Goal: Book appointment/travel/reservation: Book appointment/travel/reservation

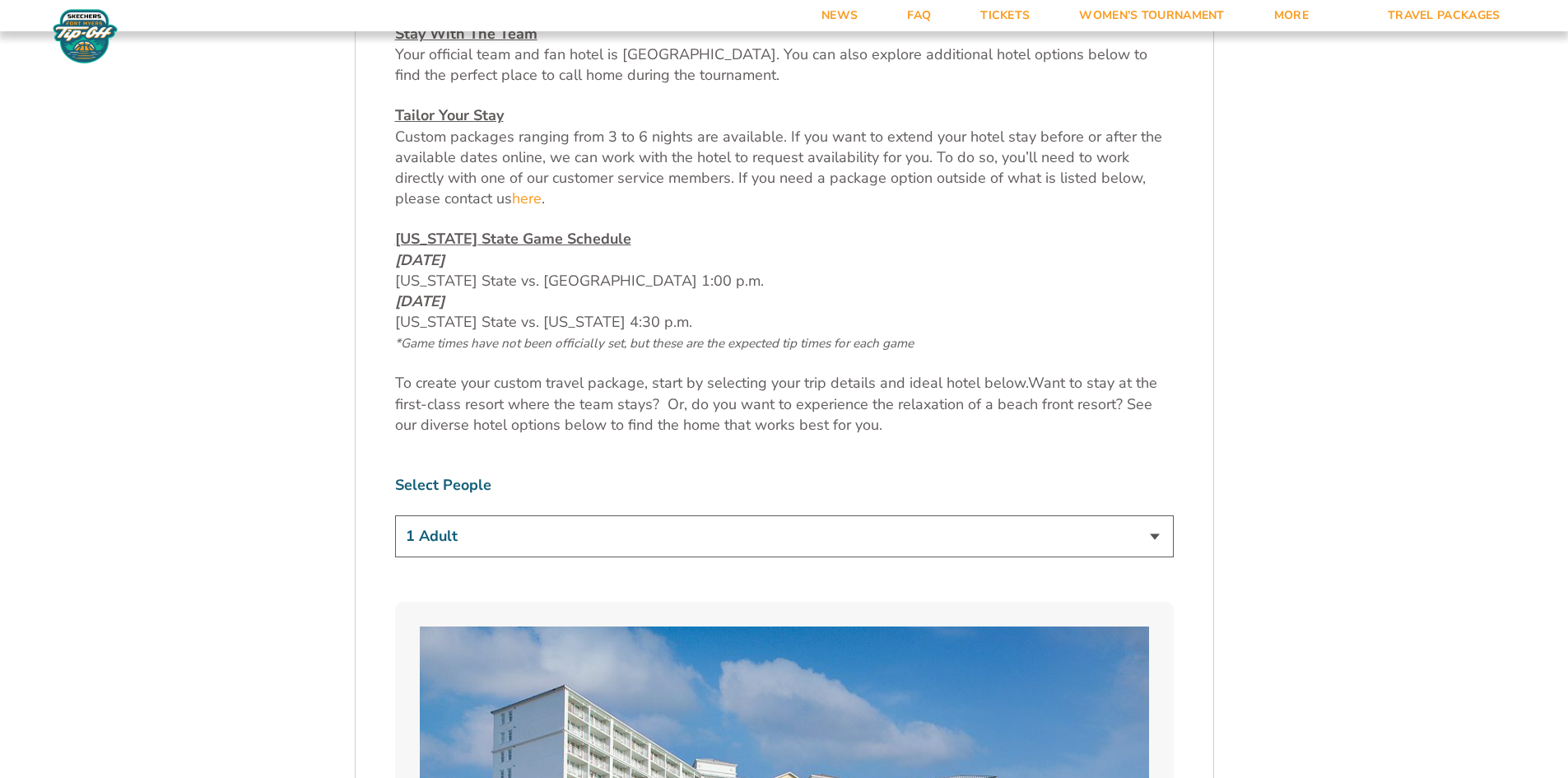
scroll to position [823, 0]
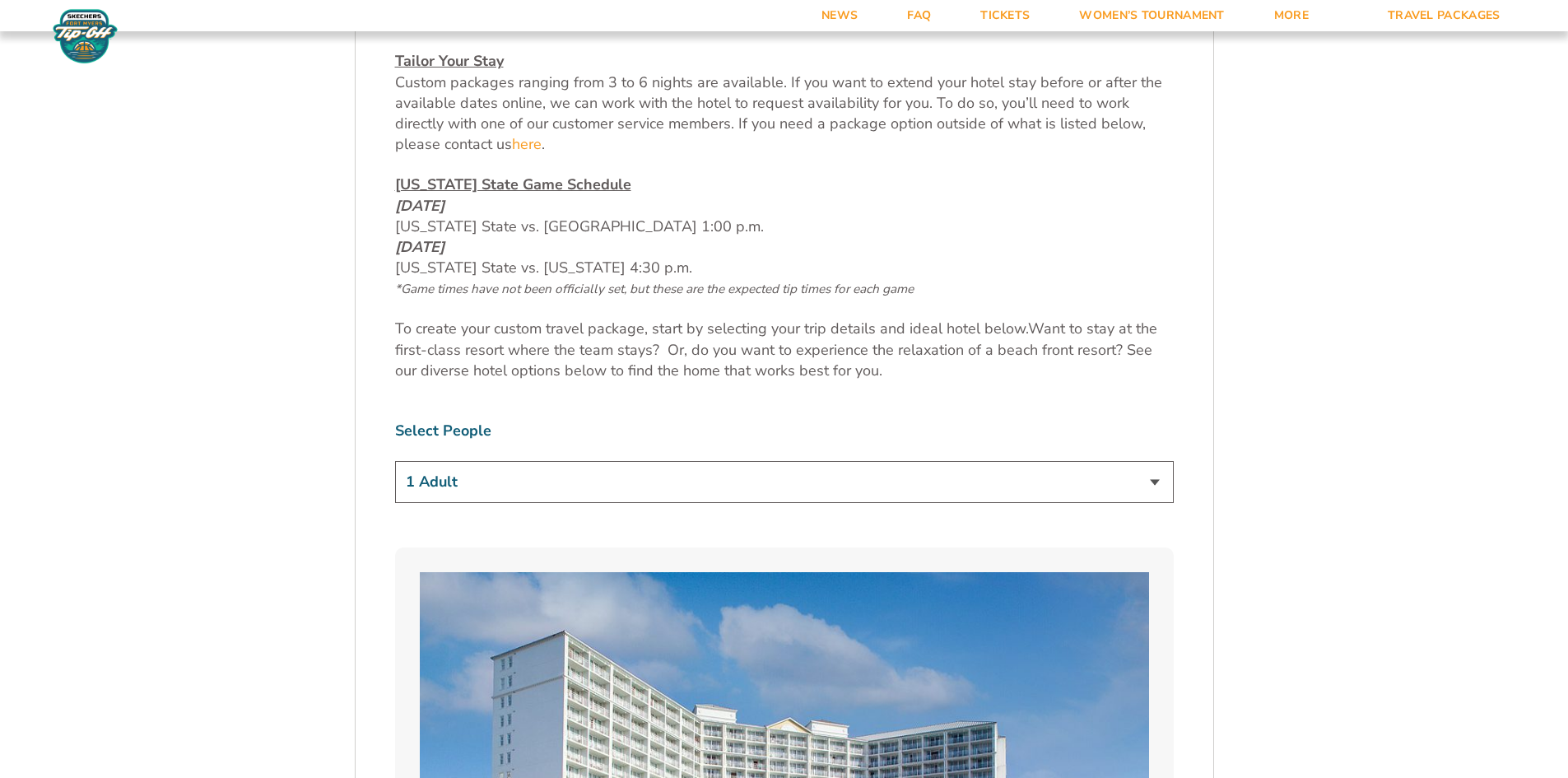
click at [1157, 482] on select "1 Adult 2 Adults 3 Adults 4 Adults 2 Adults + 1 Child 2 Adults + 2 Children 2 A…" at bounding box center [784, 482] width 779 height 42
select select "2 Adults"
click at [395, 461] on select "1 Adult 2 Adults 3 Adults 4 Adults 2 Adults + 1 Child 2 Adults + 2 Children 2 A…" at bounding box center [784, 482] width 779 height 42
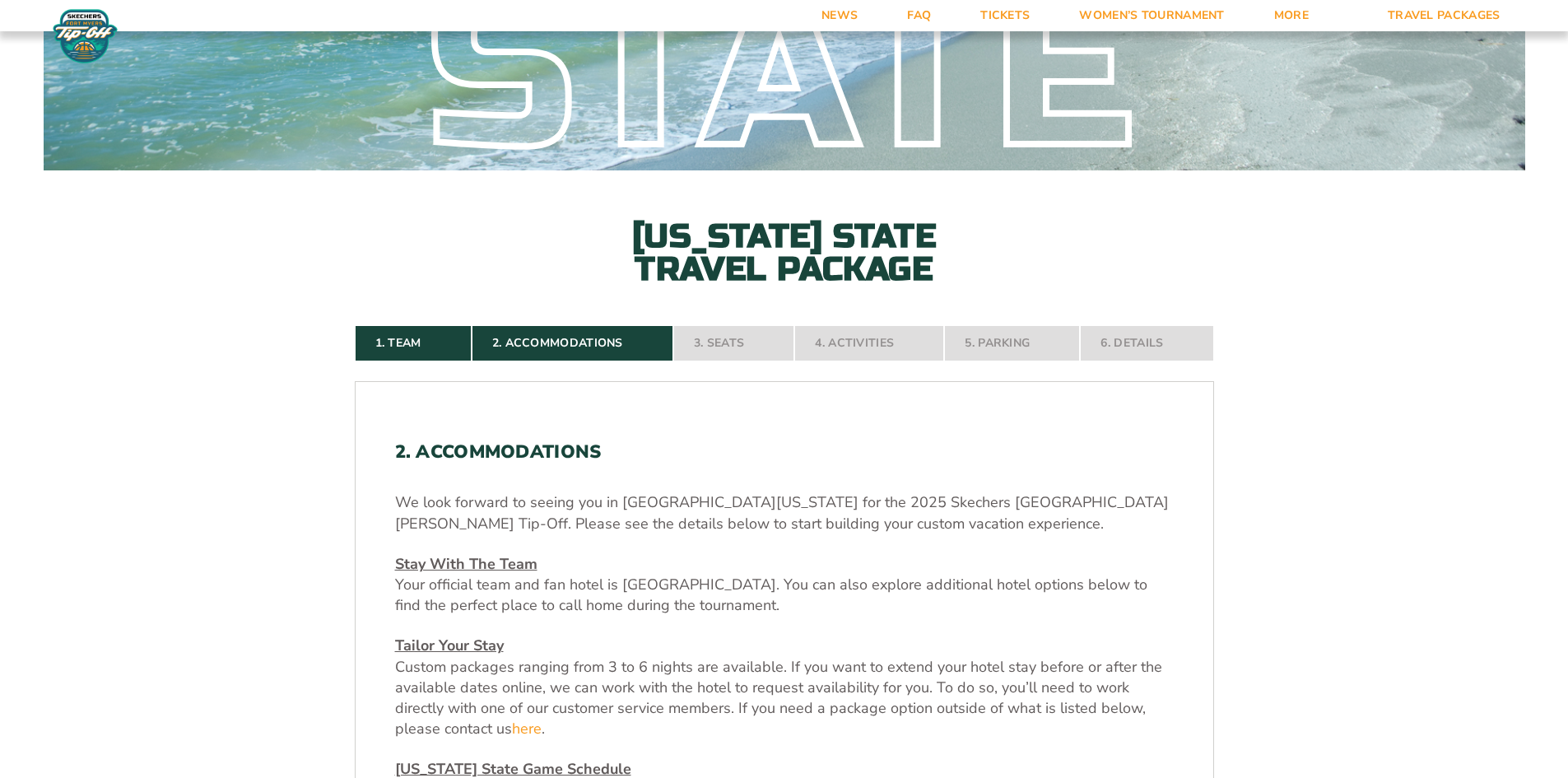
scroll to position [0, 0]
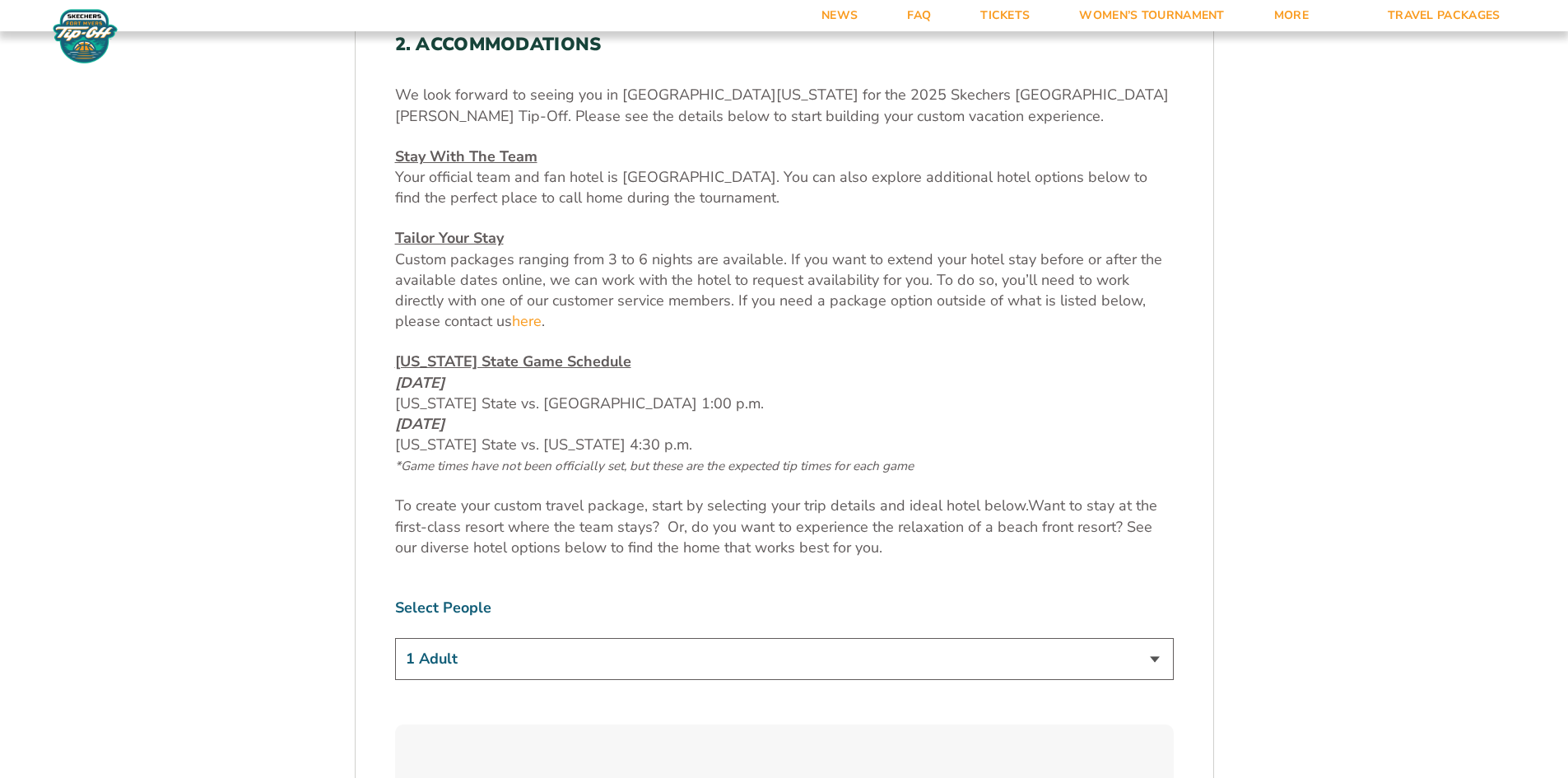
scroll to position [659, 0]
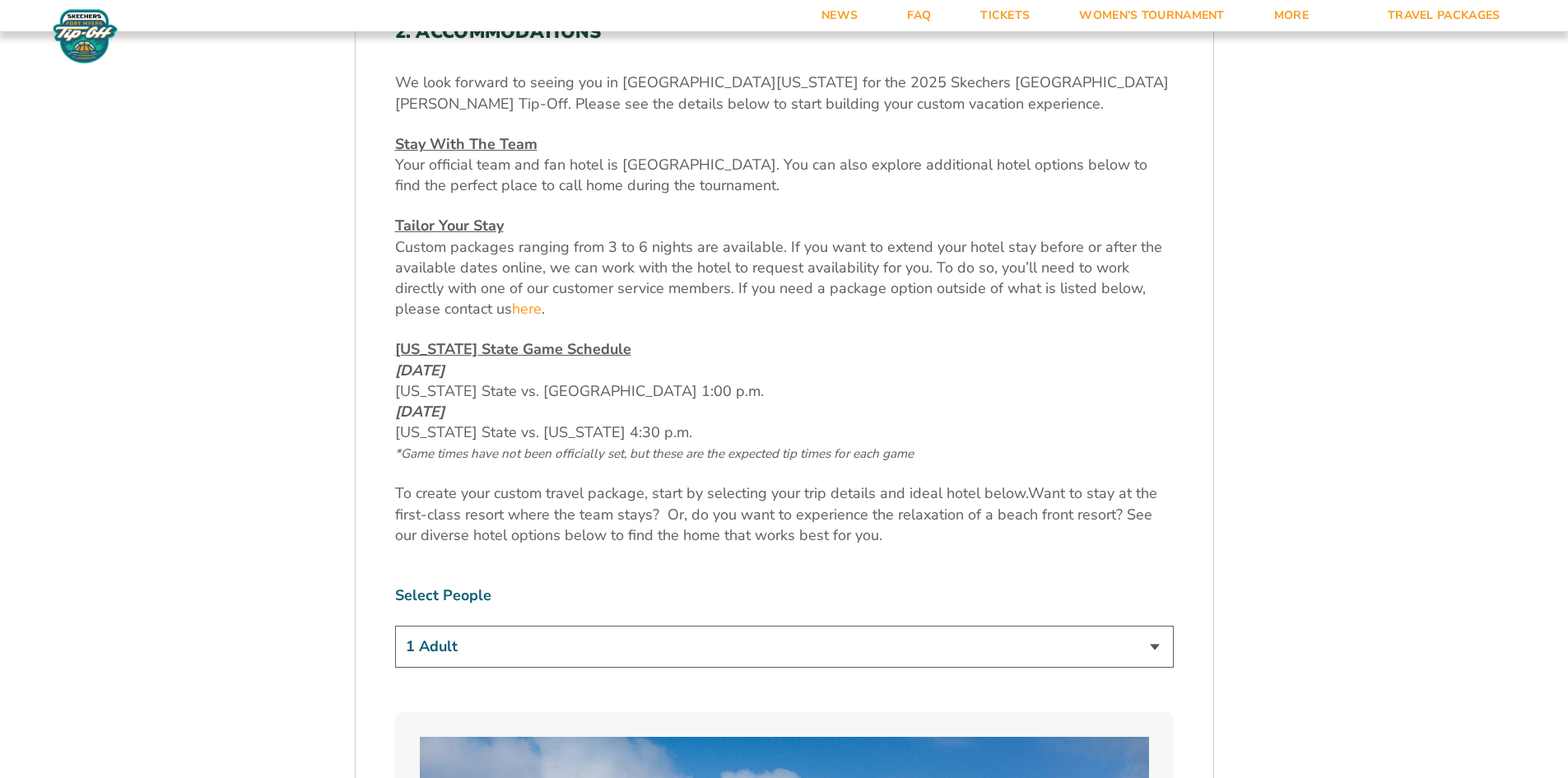
click at [1153, 647] on select "1 Adult 2 Adults 3 Adults 4 Adults 2 Adults + 1 Child 2 Adults + 2 Children 2 A…" at bounding box center [784, 646] width 779 height 42
select select "2 Adults"
click at [395, 625] on select "1 Adult 2 Adults 3 Adults 4 Adults 2 Adults + 1 Child 2 Adults + 2 Children 2 A…" at bounding box center [784, 646] width 779 height 42
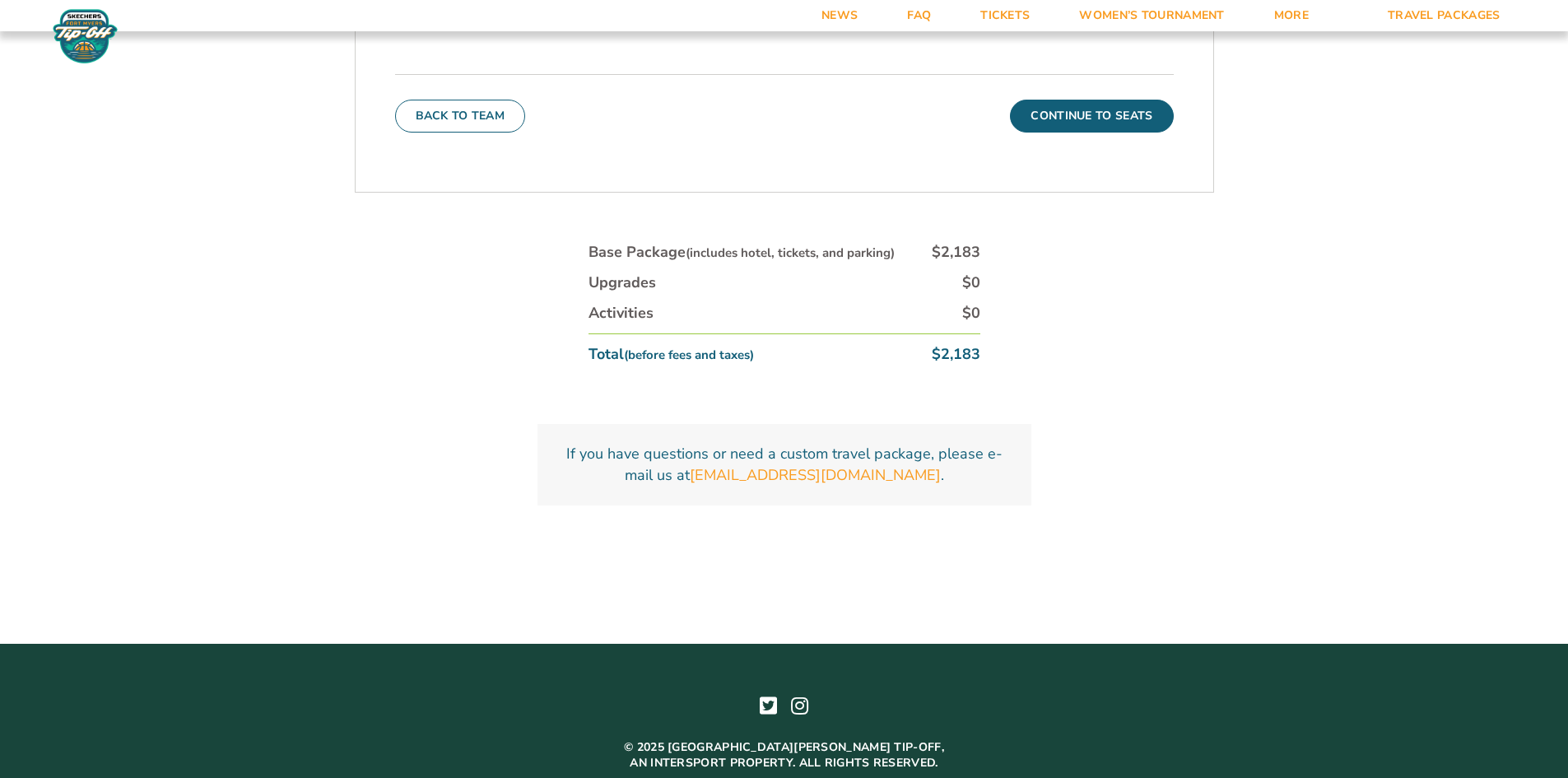
scroll to position [5831, 0]
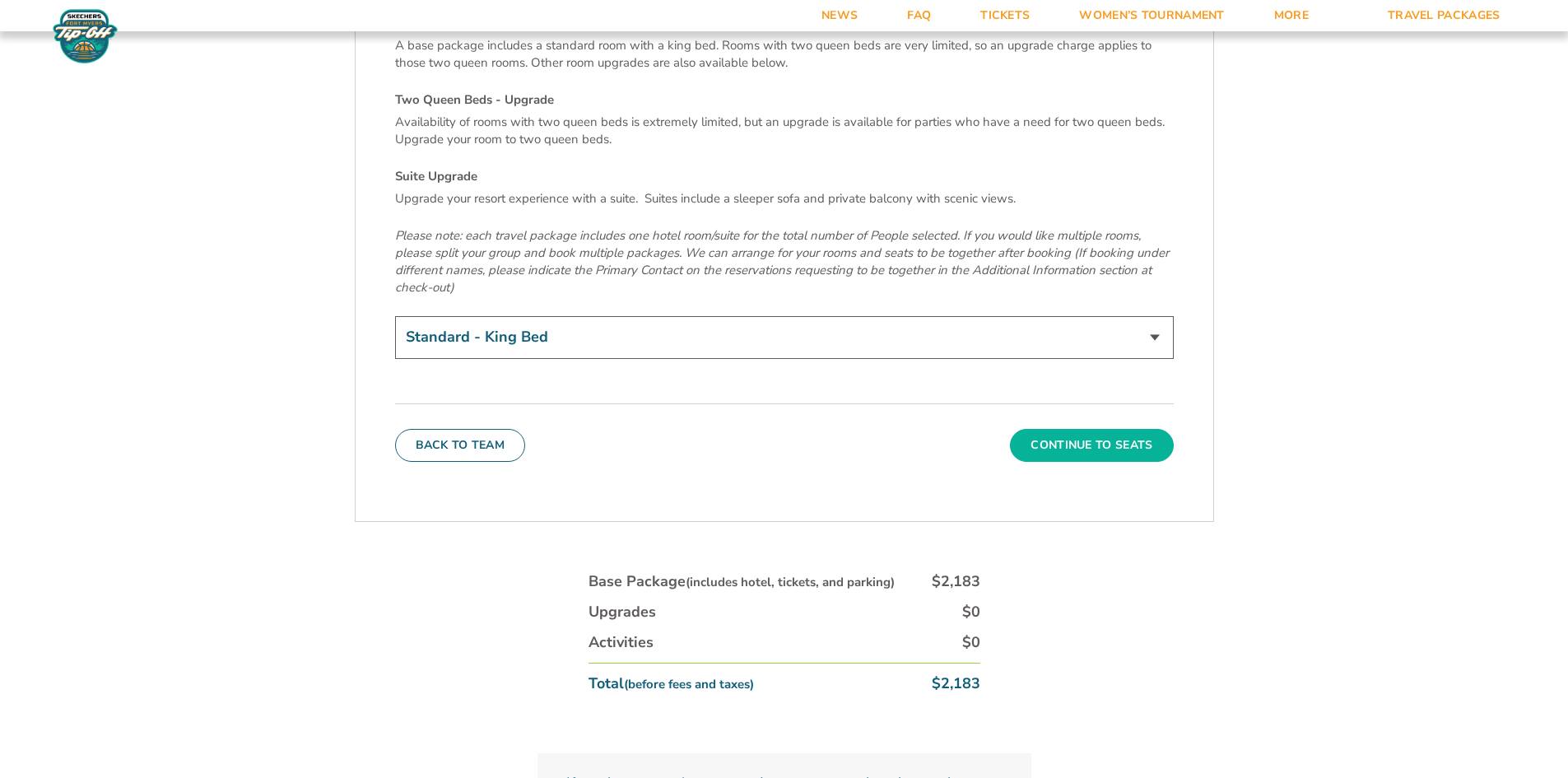
click at [1126, 429] on button "Continue To Seats" at bounding box center [1090, 445] width 163 height 33
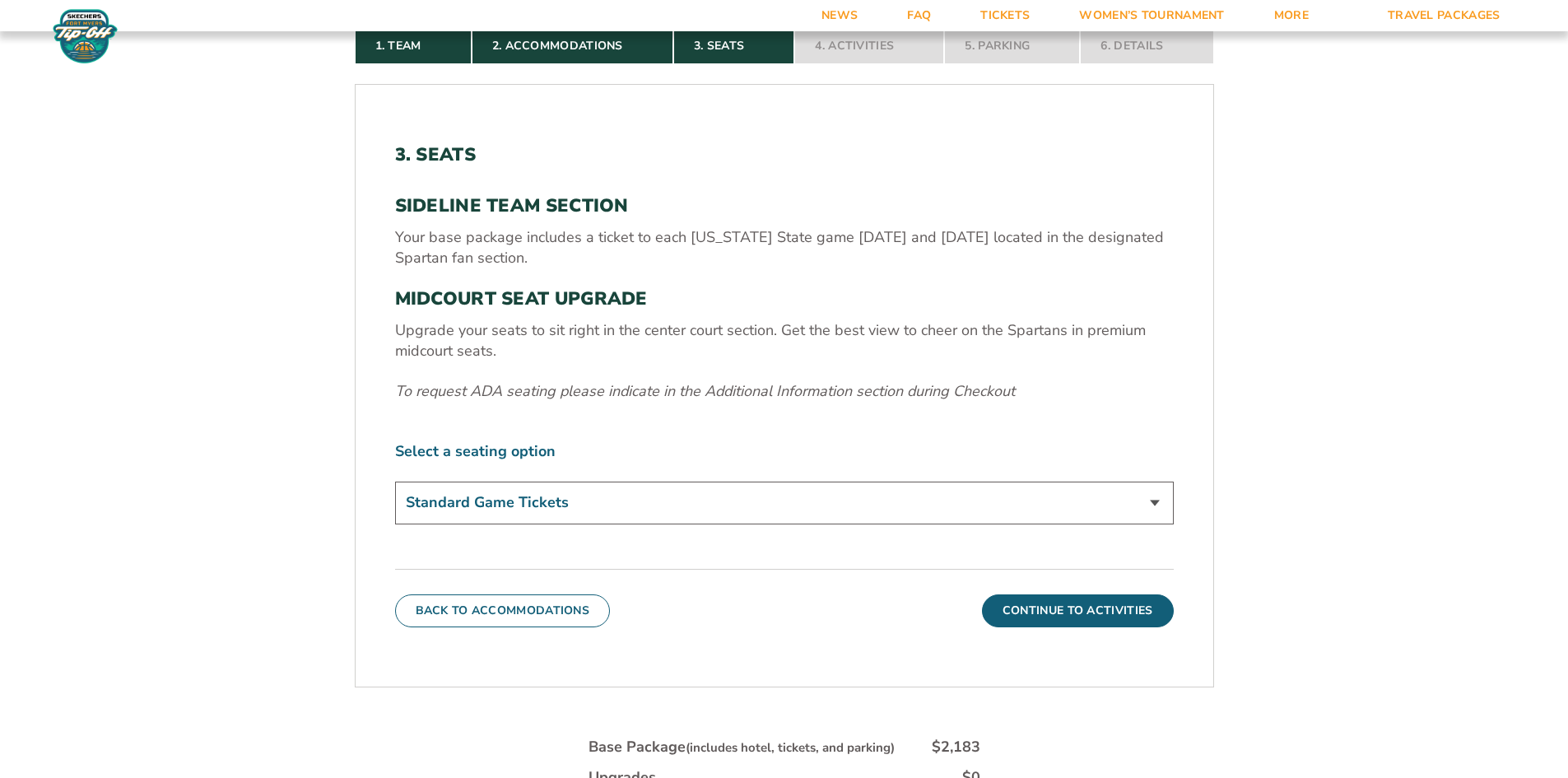
scroll to position [615, 0]
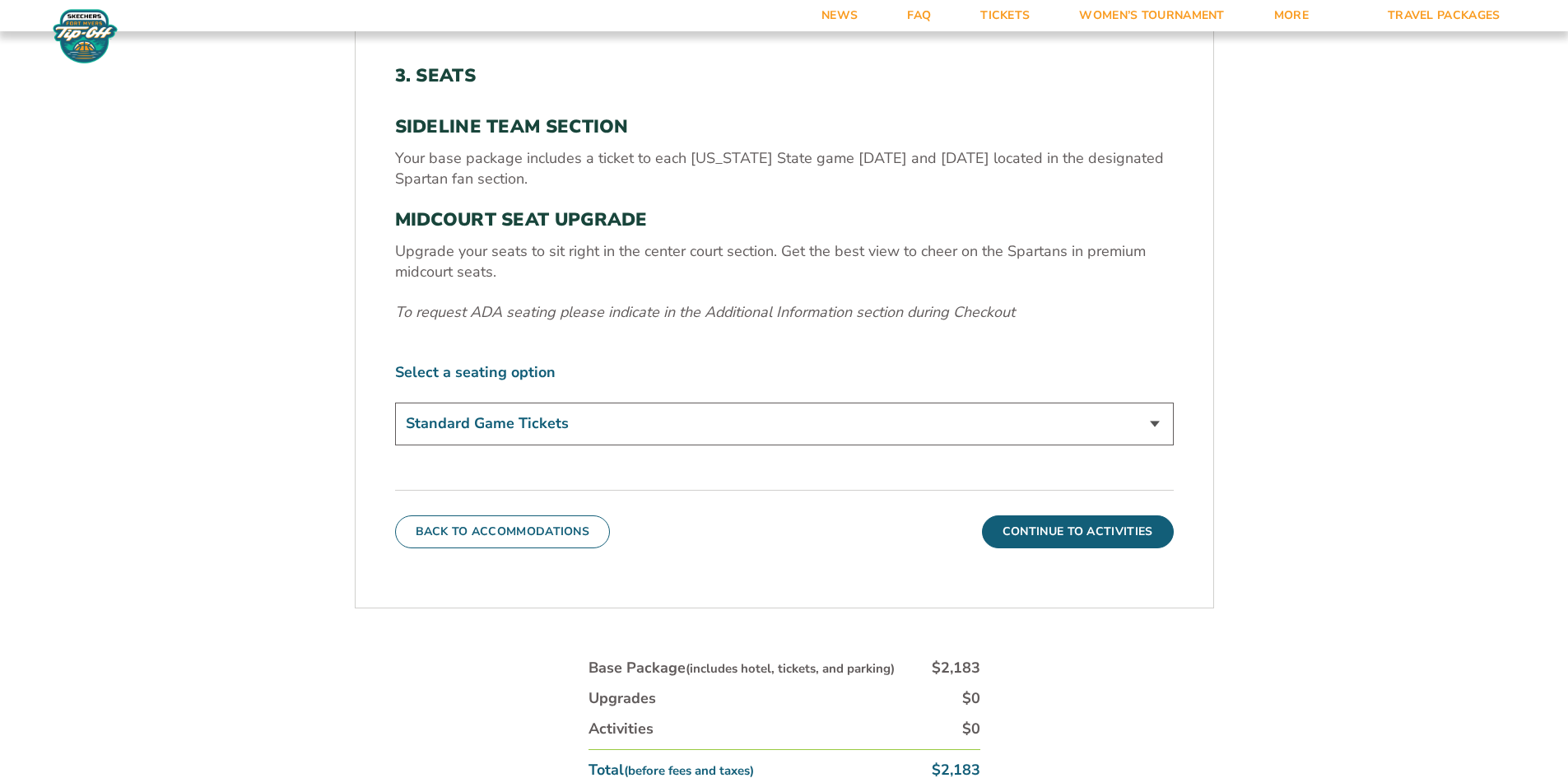
click at [1157, 420] on select "Standard Game Tickets Midcourt Seat Upgrade (+$140 per person)" at bounding box center [784, 423] width 779 height 42
select select "Midcourt Seat Upgrade"
click at [395, 402] on select "Standard Game Tickets Midcourt Seat Upgrade (+$140 per person)" at bounding box center [784, 423] width 779 height 42
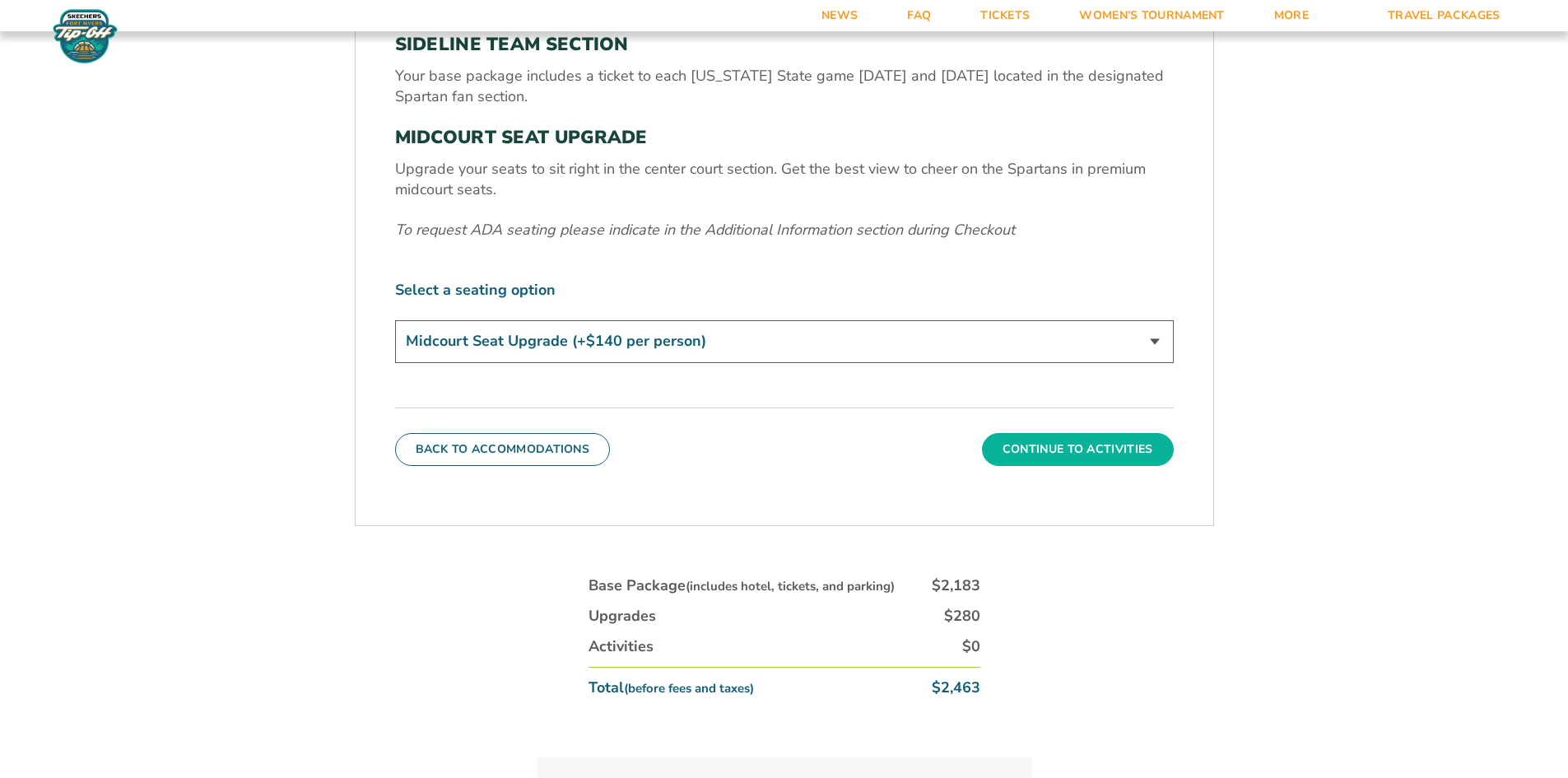
click at [1021, 443] on button "Continue To Activities" at bounding box center [1077, 449] width 192 height 33
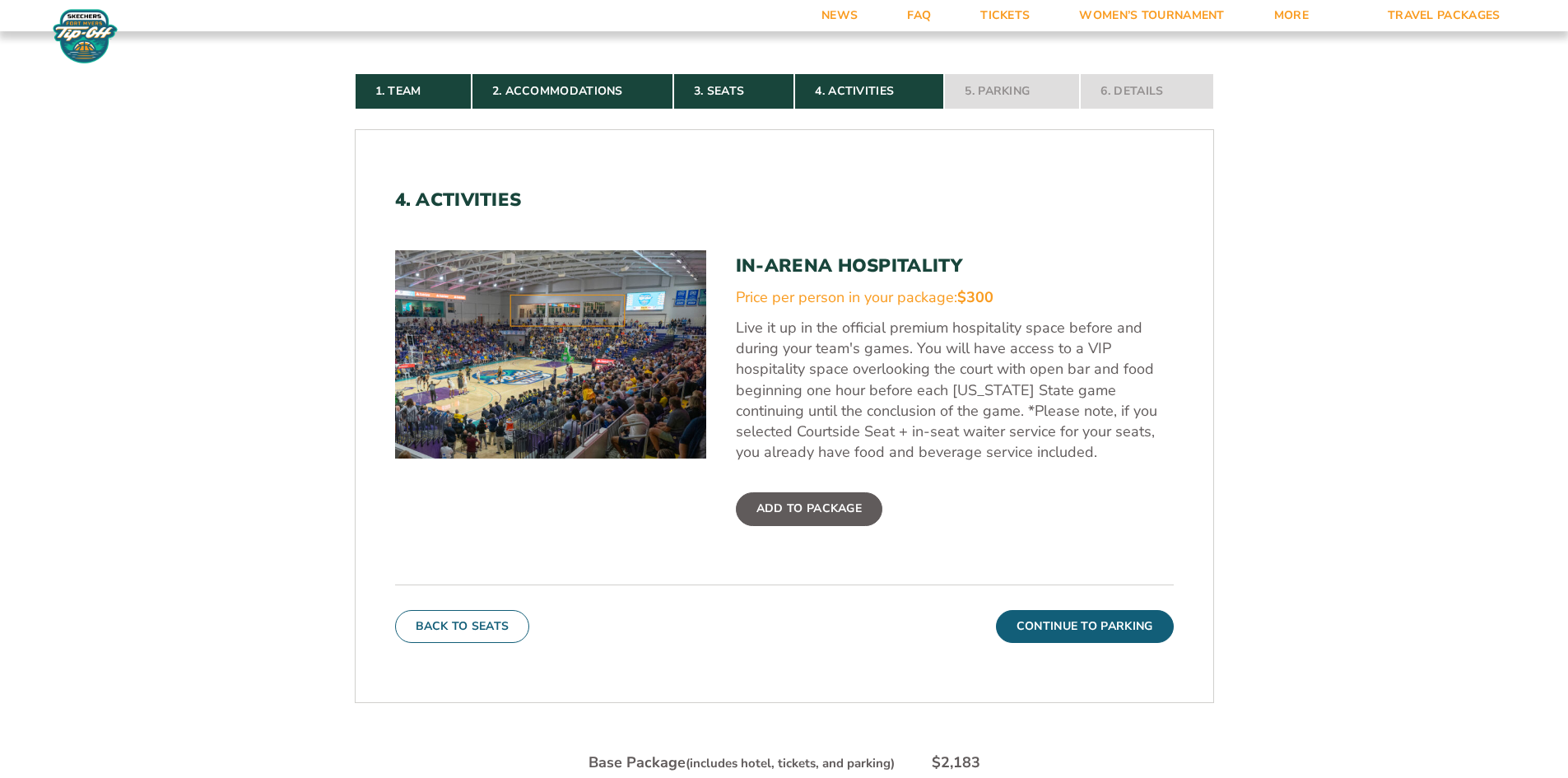
scroll to position [450, 0]
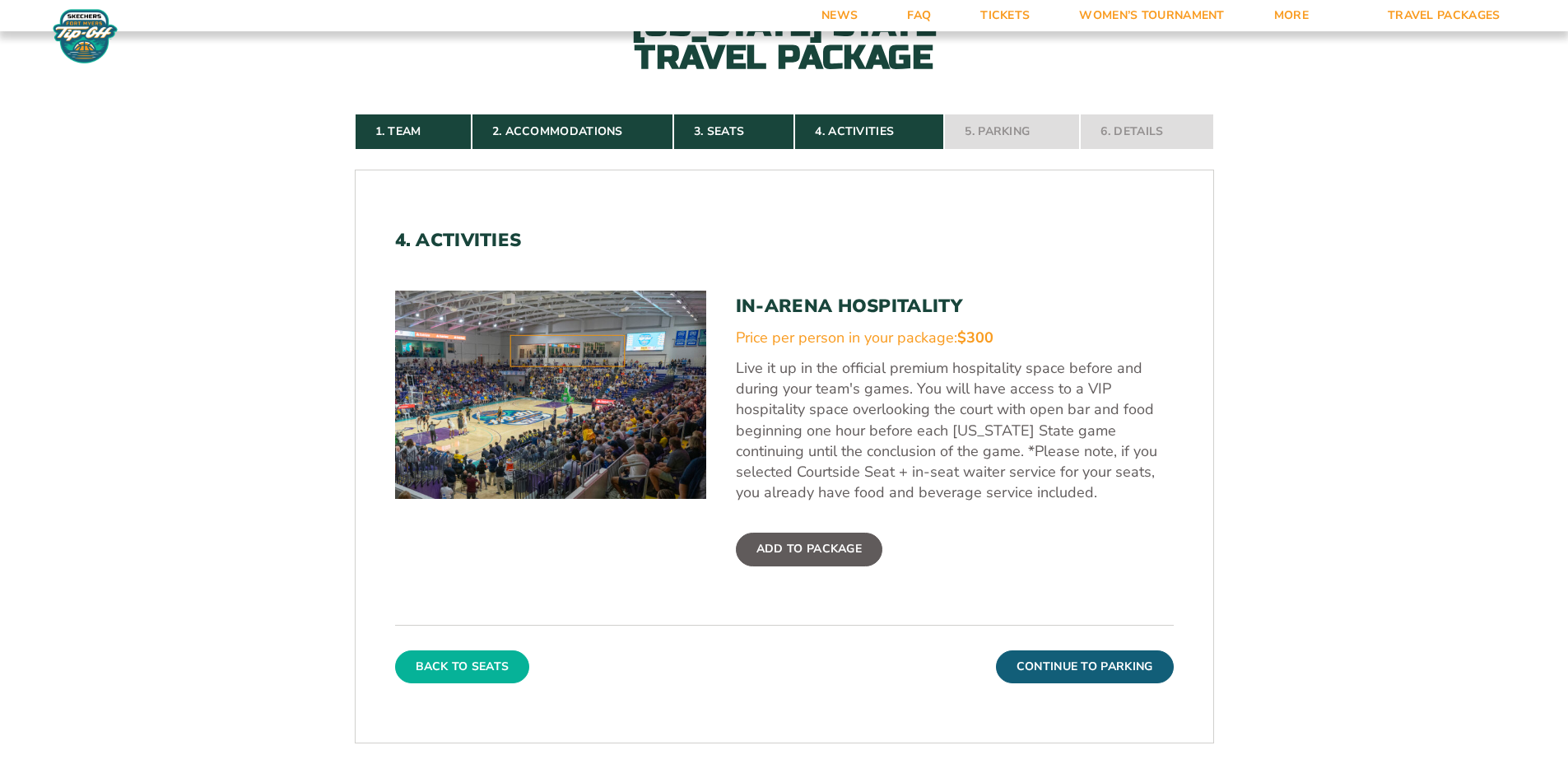
click at [480, 659] on button "Back To Seats" at bounding box center [462, 666] width 135 height 33
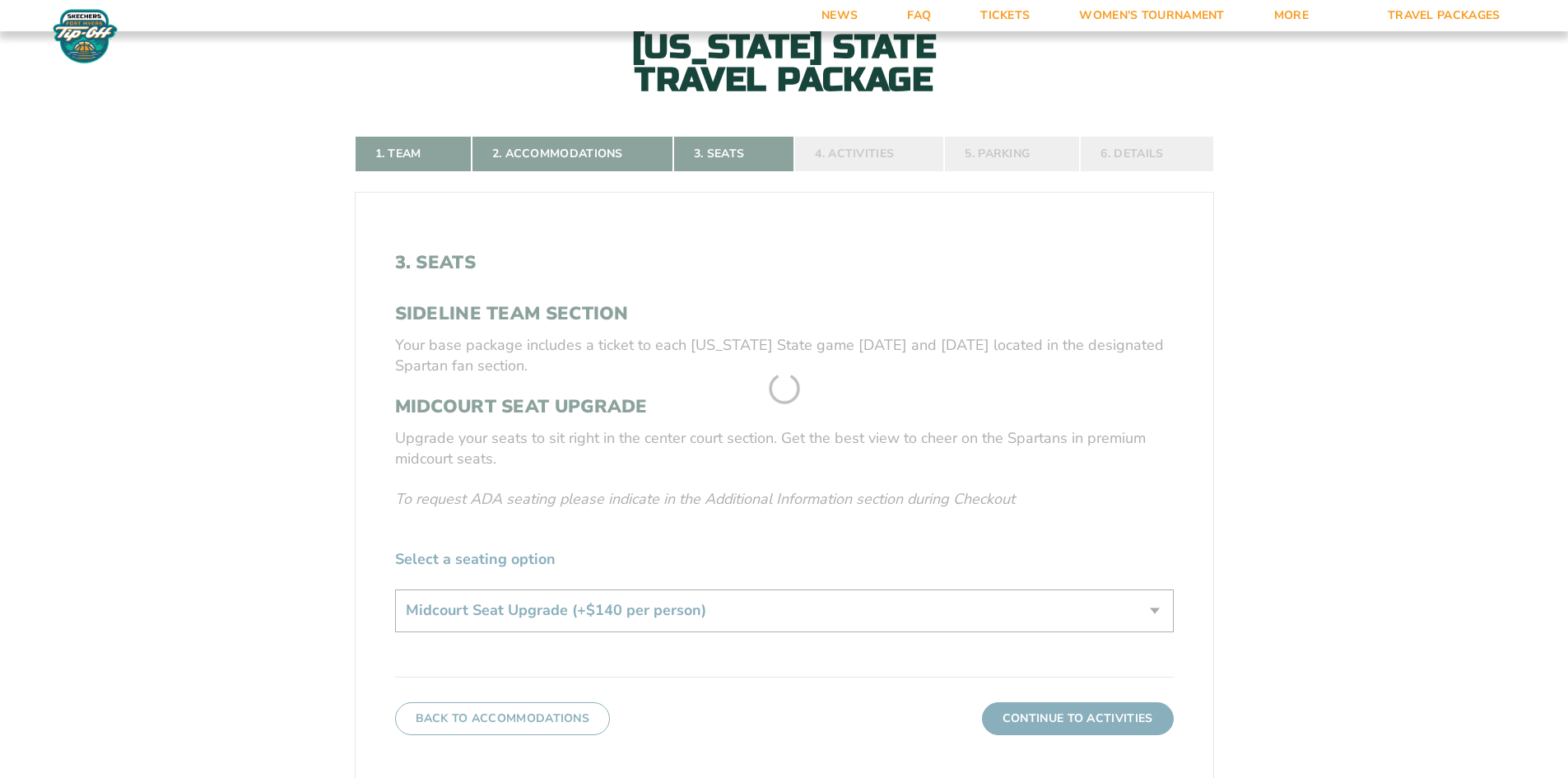
scroll to position [533, 0]
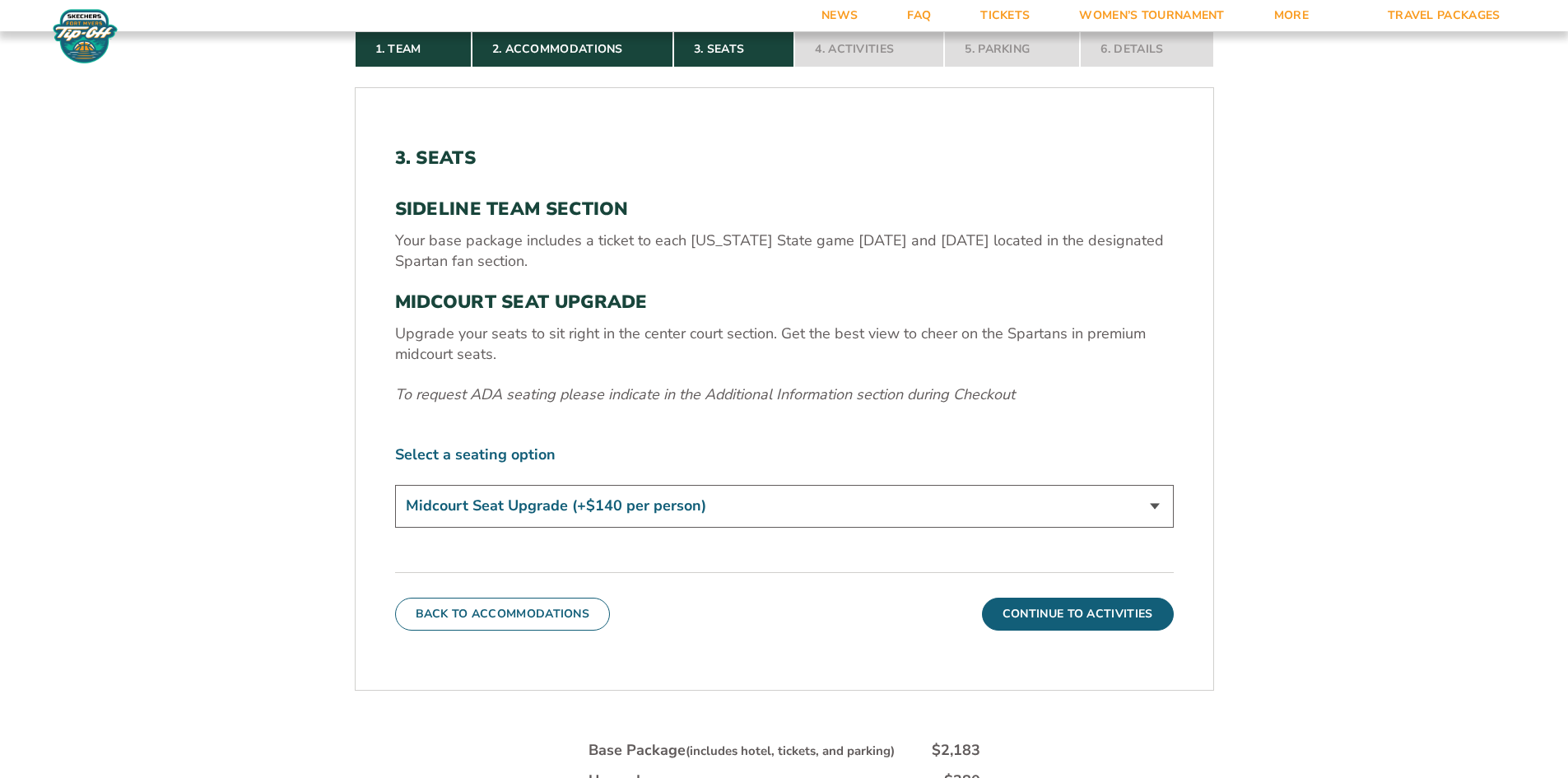
click at [1154, 504] on select "Standard Game Tickets Midcourt Seat Upgrade (+$140 per person)" at bounding box center [784, 506] width 779 height 42
click at [1333, 600] on form "[US_STATE] State [US_STATE] State Travel Package 1. Team 2. Accommodations 3. S…" at bounding box center [784, 275] width 1568 height 1615
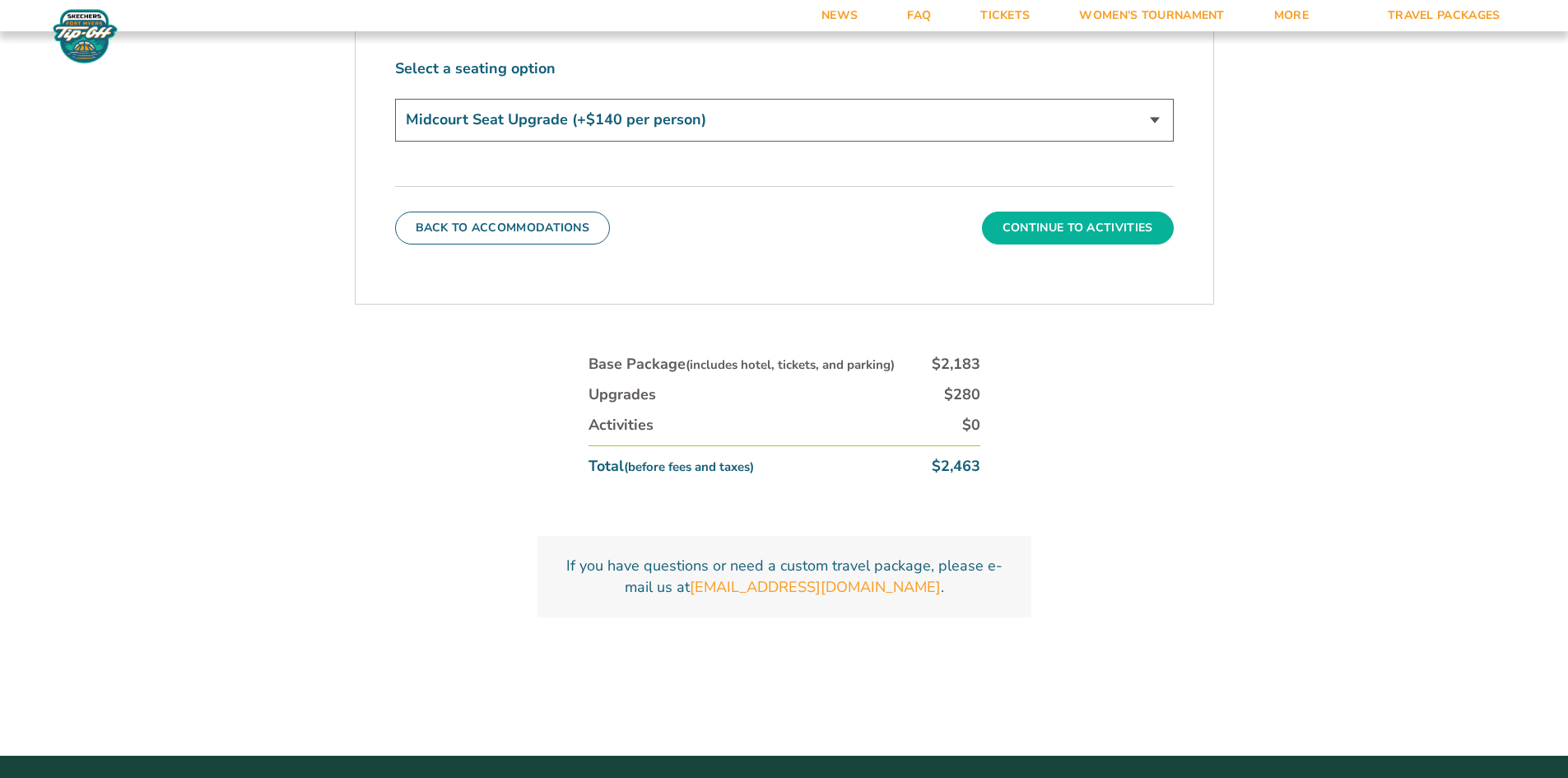
scroll to position [780, 0]
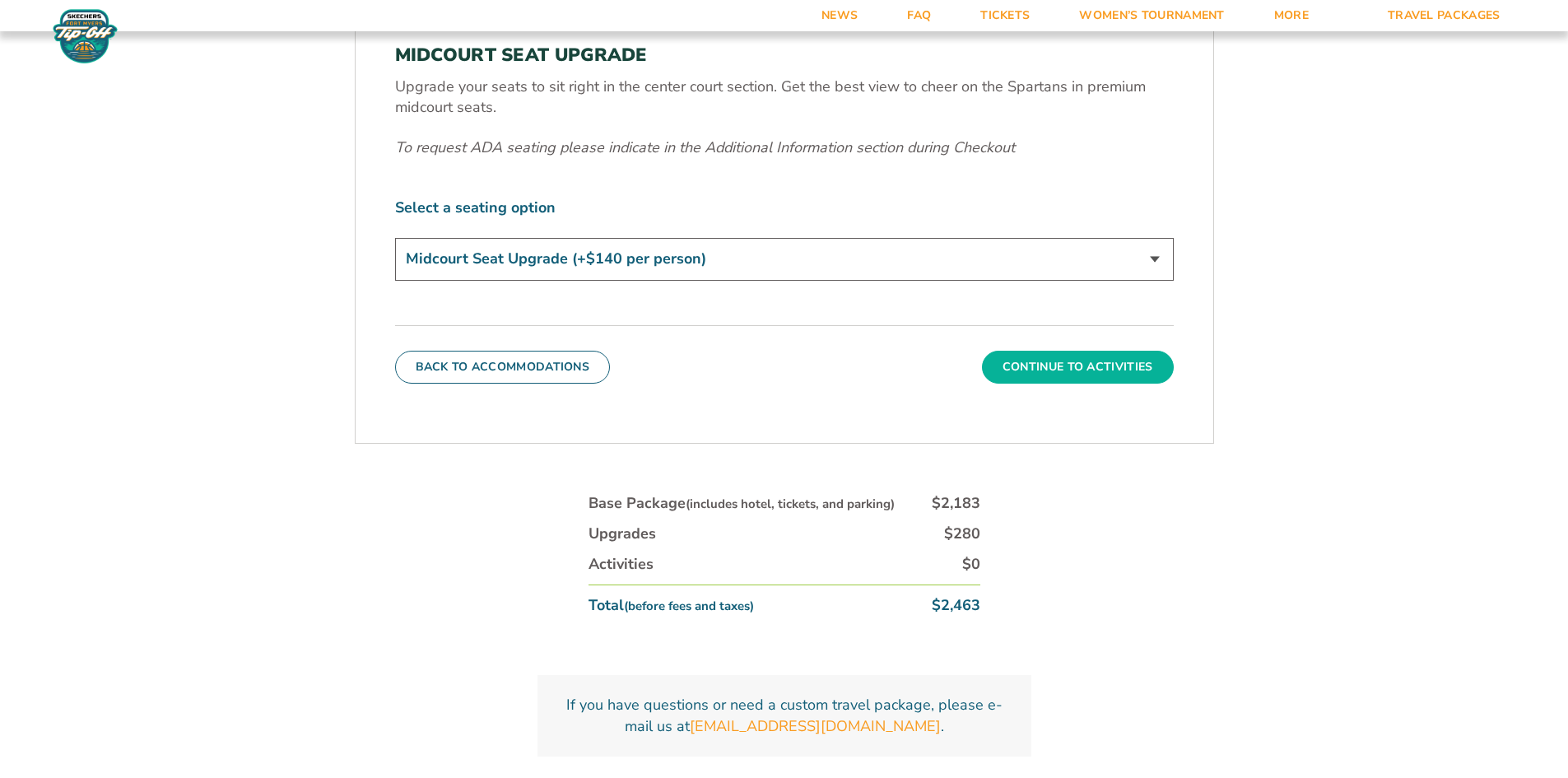
click at [1078, 355] on button "Continue To Activities" at bounding box center [1077, 367] width 192 height 33
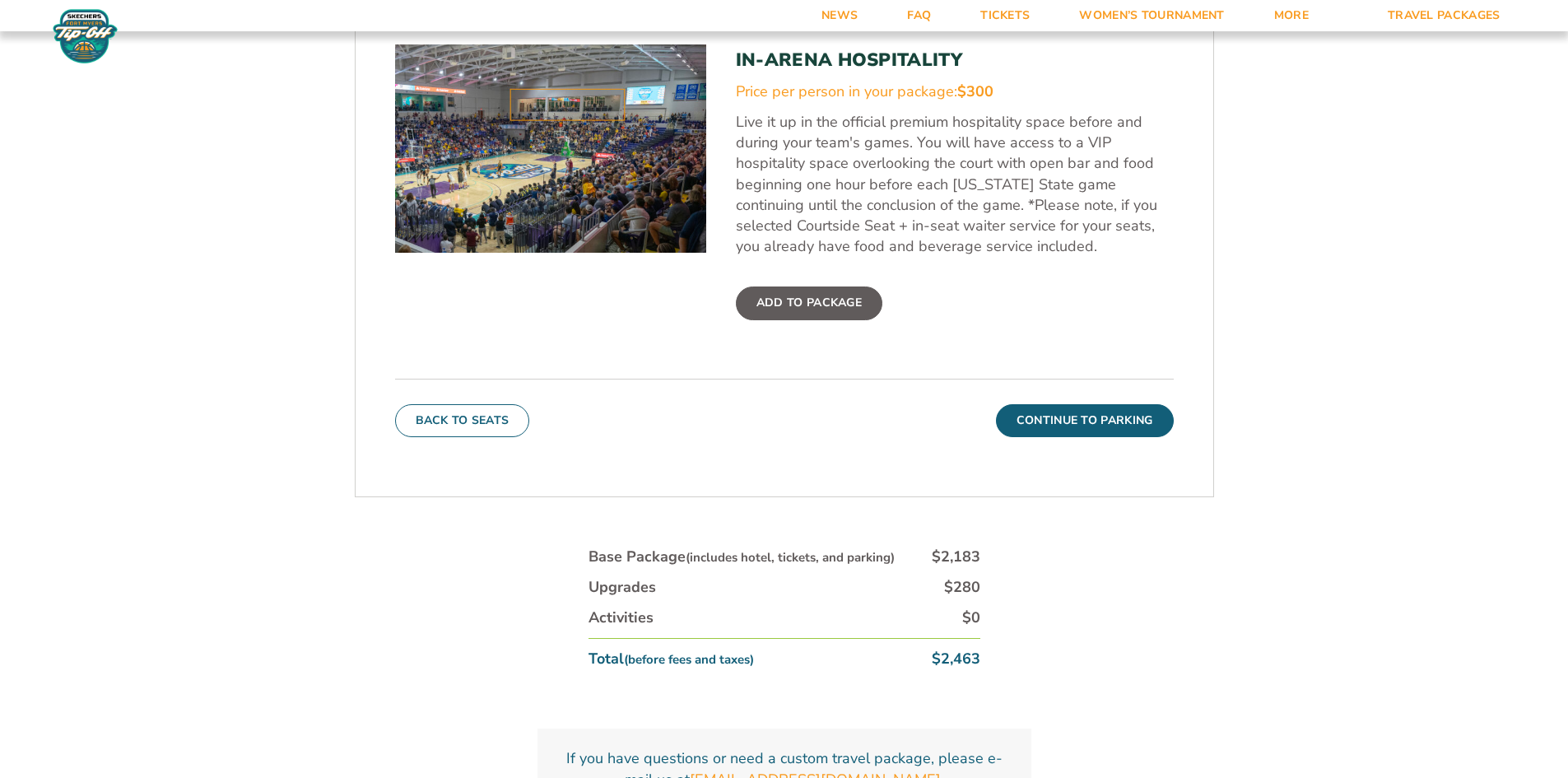
scroll to position [697, 0]
click at [1097, 414] on button "Continue To Parking" at bounding box center [1085, 420] width 177 height 33
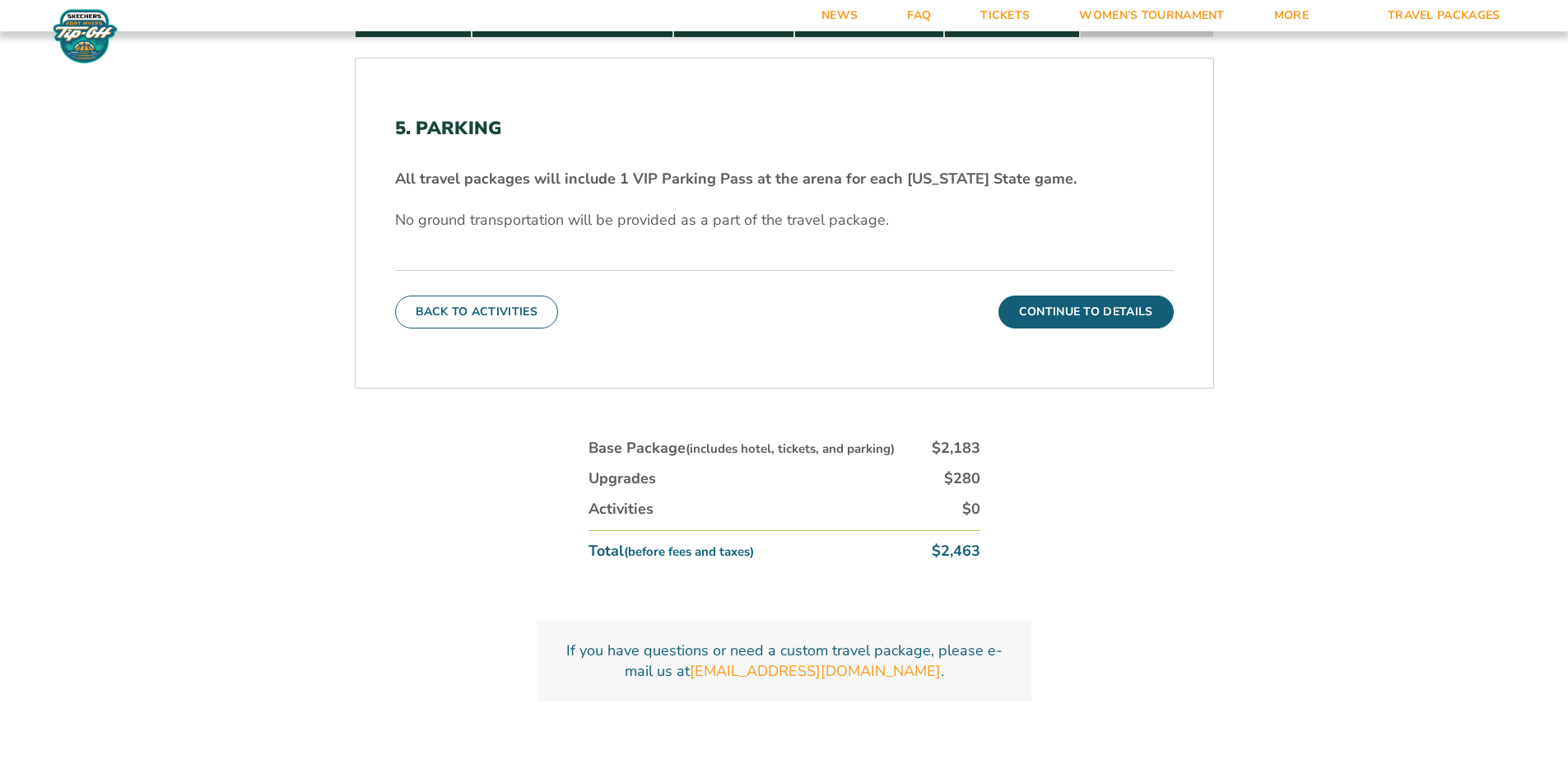
scroll to position [533, 0]
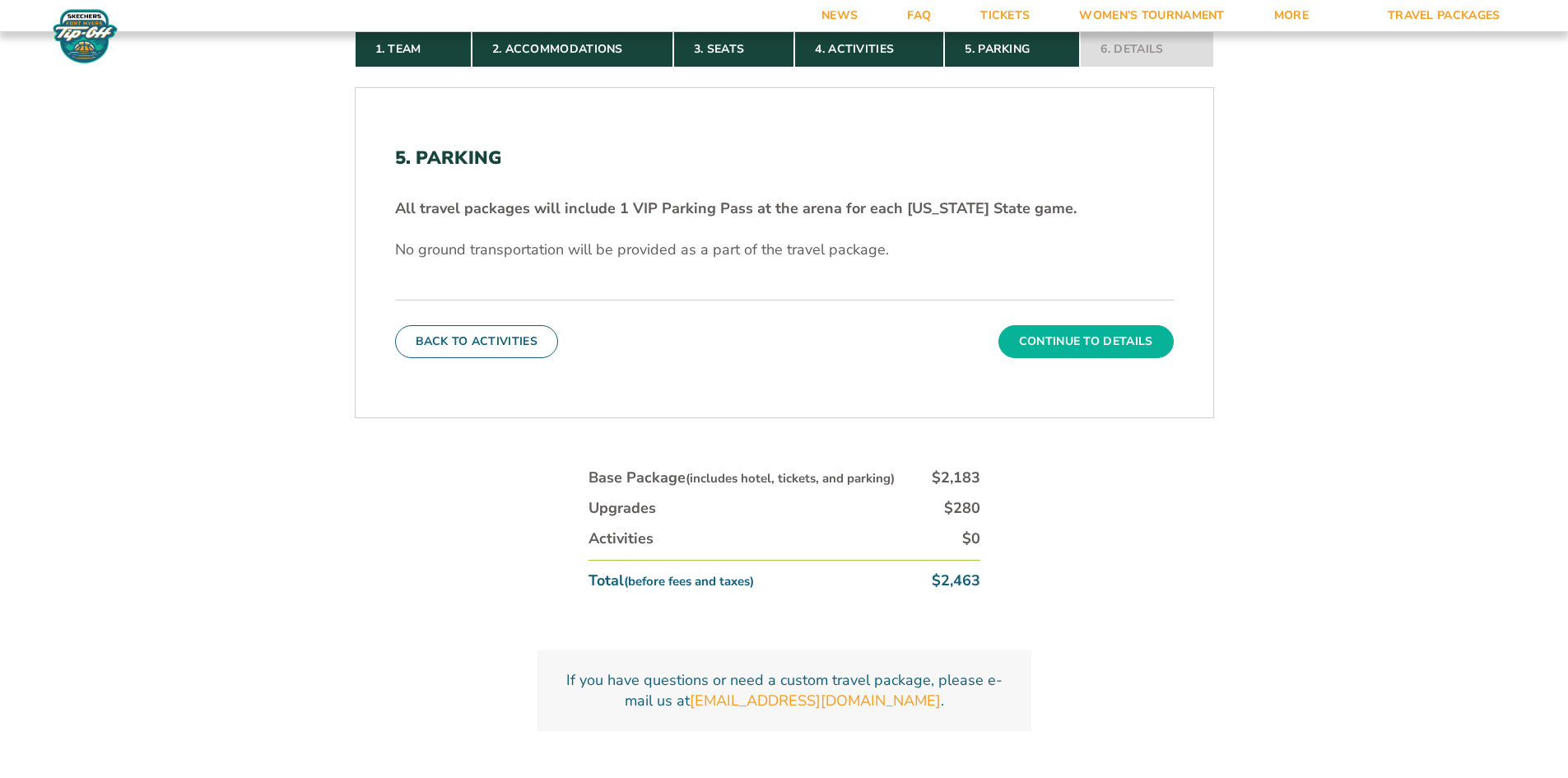
click at [1068, 336] on button "Continue To Details" at bounding box center [1086, 341] width 175 height 33
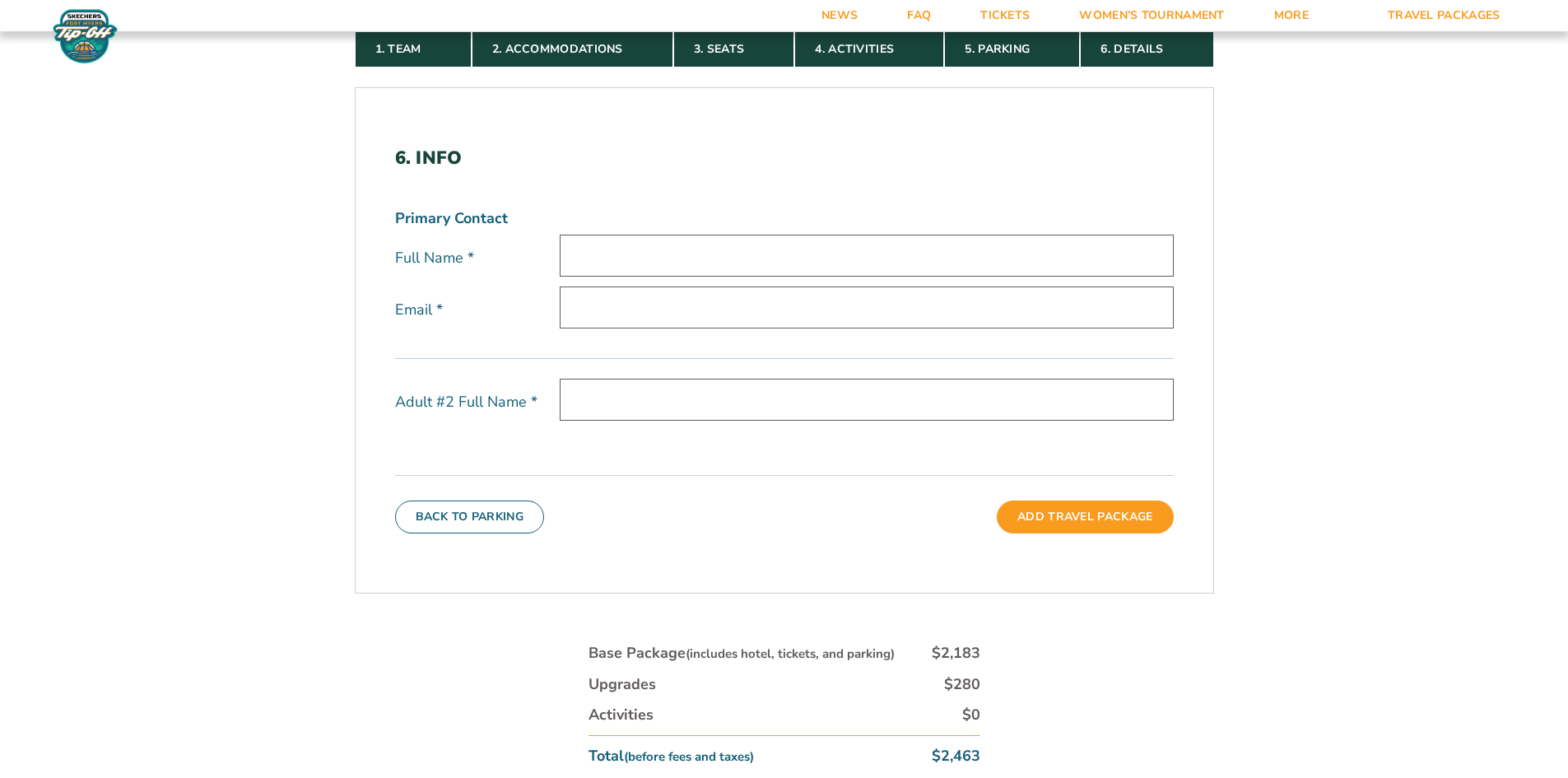
click at [639, 256] on input "text" at bounding box center [866, 256] width 614 height 42
type input "[PERSON_NAME]"
type input "[PERSON_NAME][EMAIL_ADDRESS][DOMAIN_NAME]"
click at [670, 399] on input "text" at bounding box center [866, 399] width 614 height 42
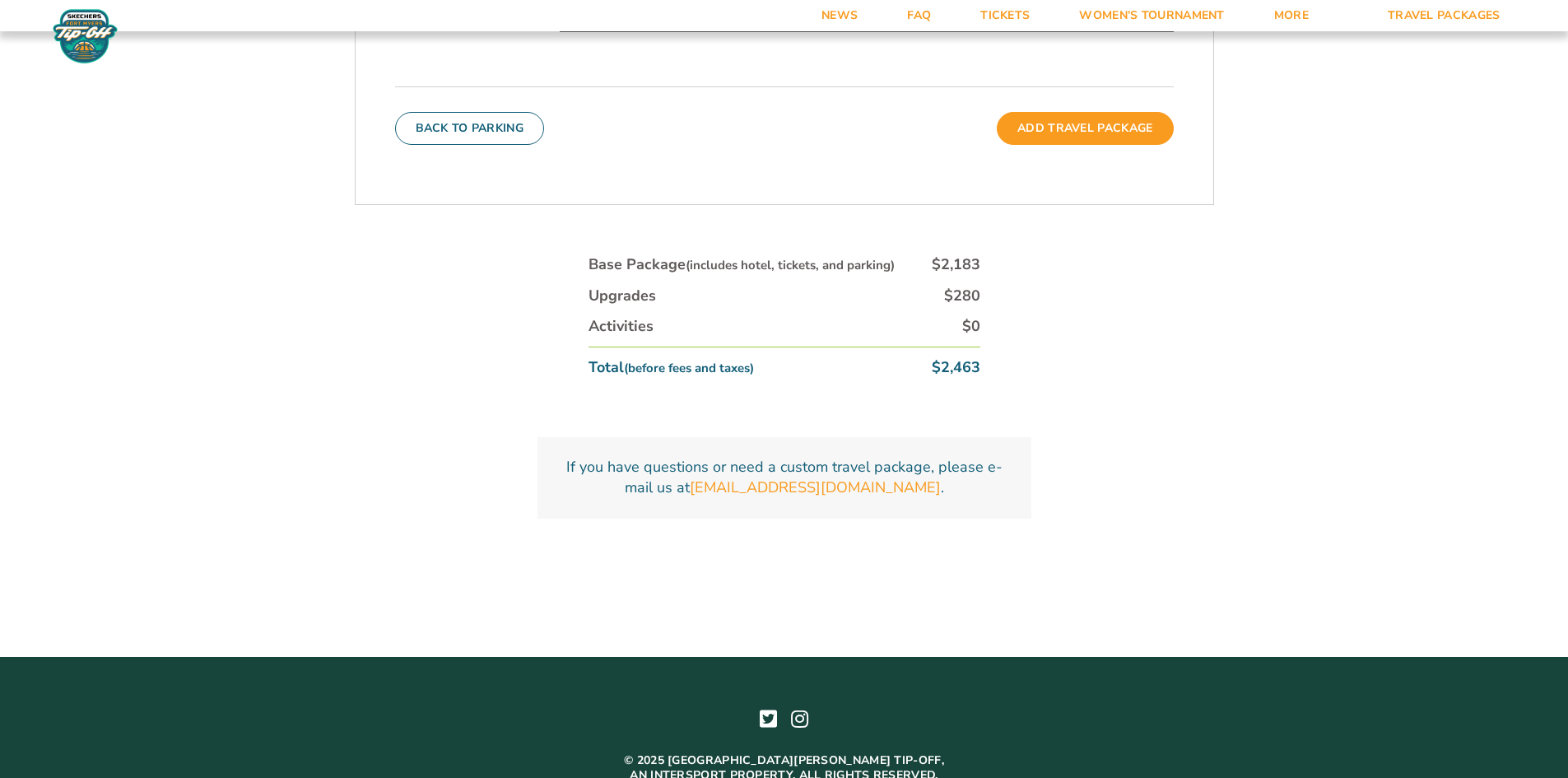
scroll to position [774, 0]
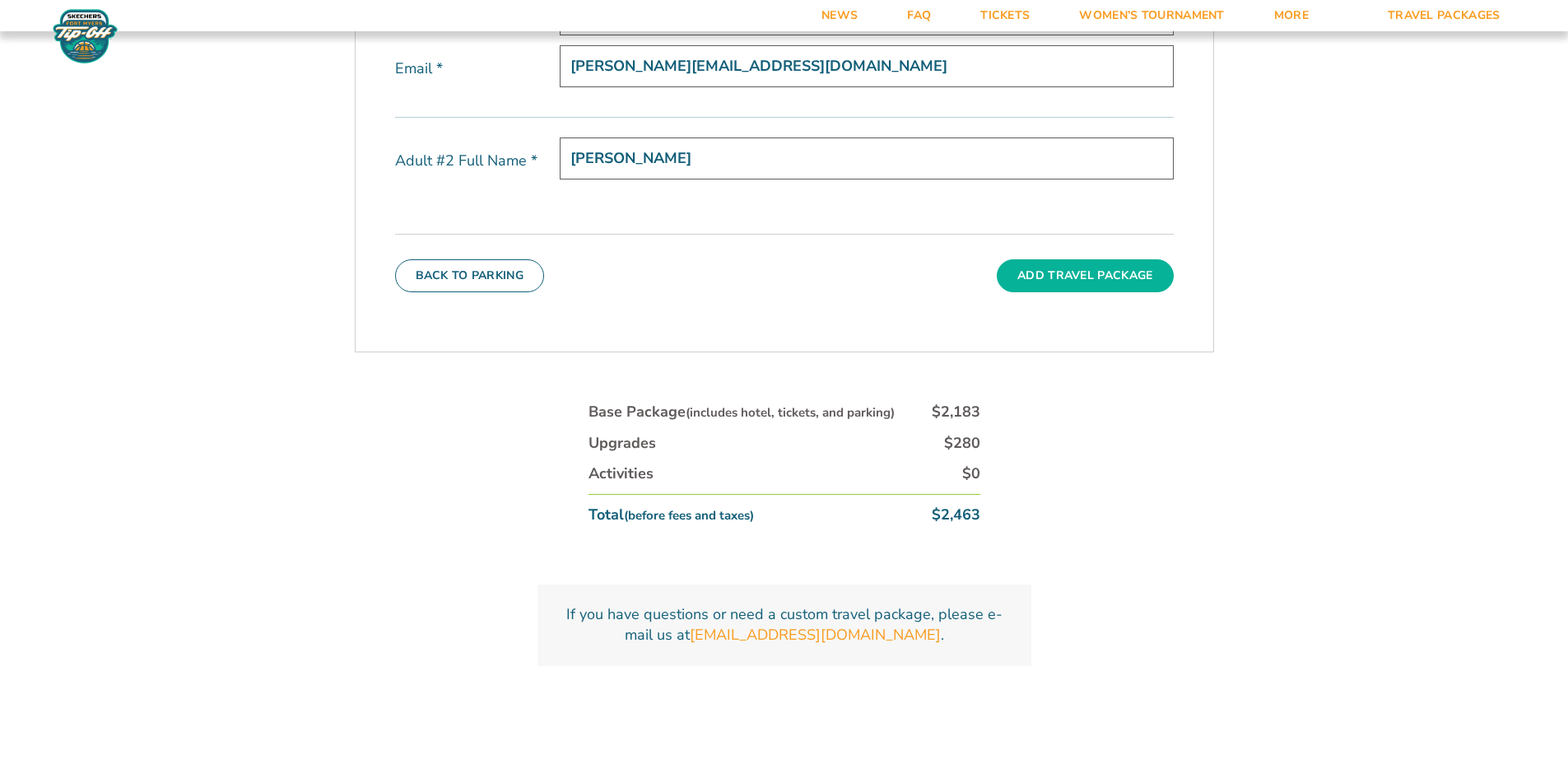
type input "[PERSON_NAME]"
click at [1055, 267] on button "Add Travel Package" at bounding box center [1085, 276] width 176 height 33
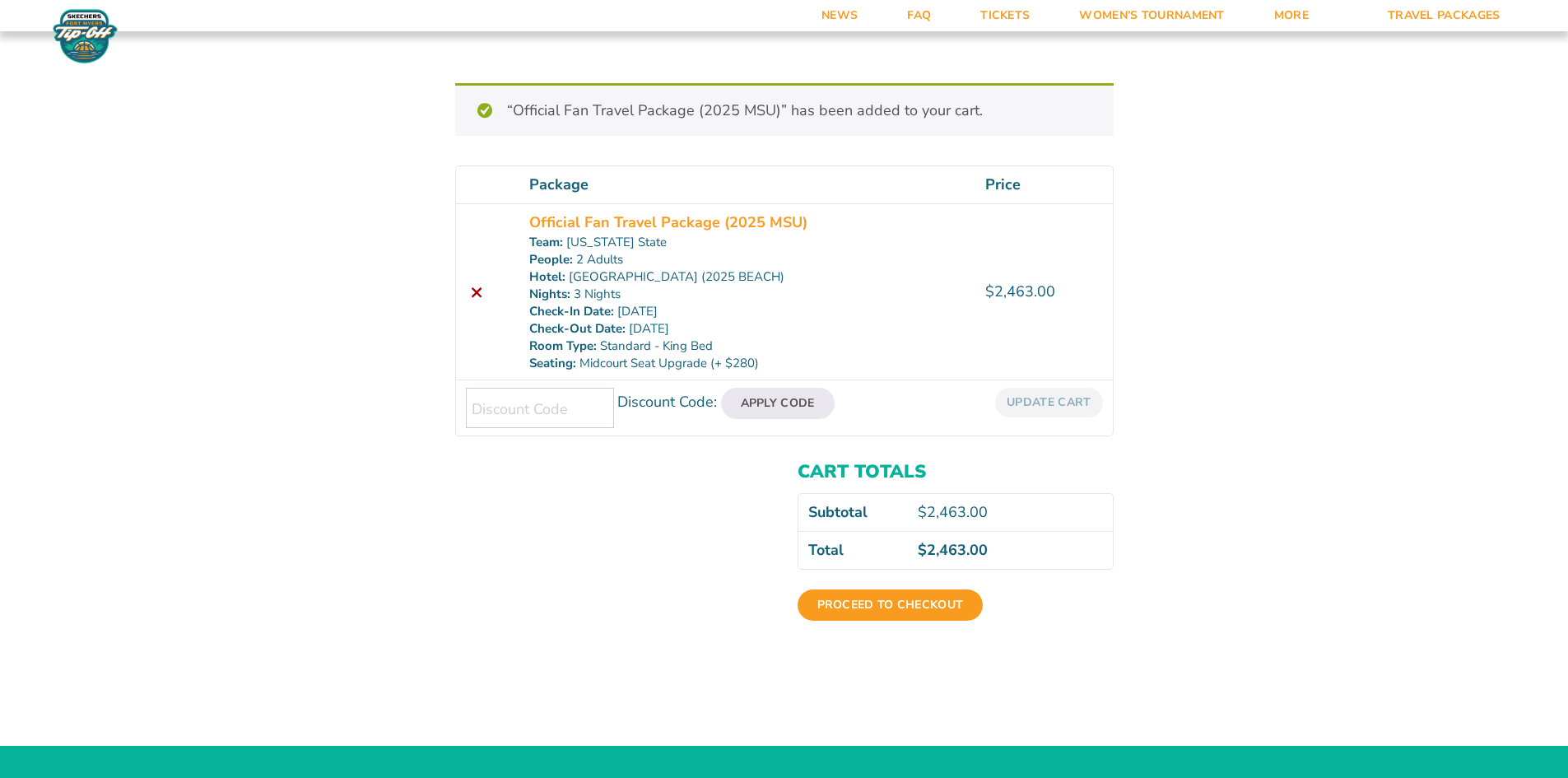
scroll to position [165, 0]
